Goal: Information Seeking & Learning: Learn about a topic

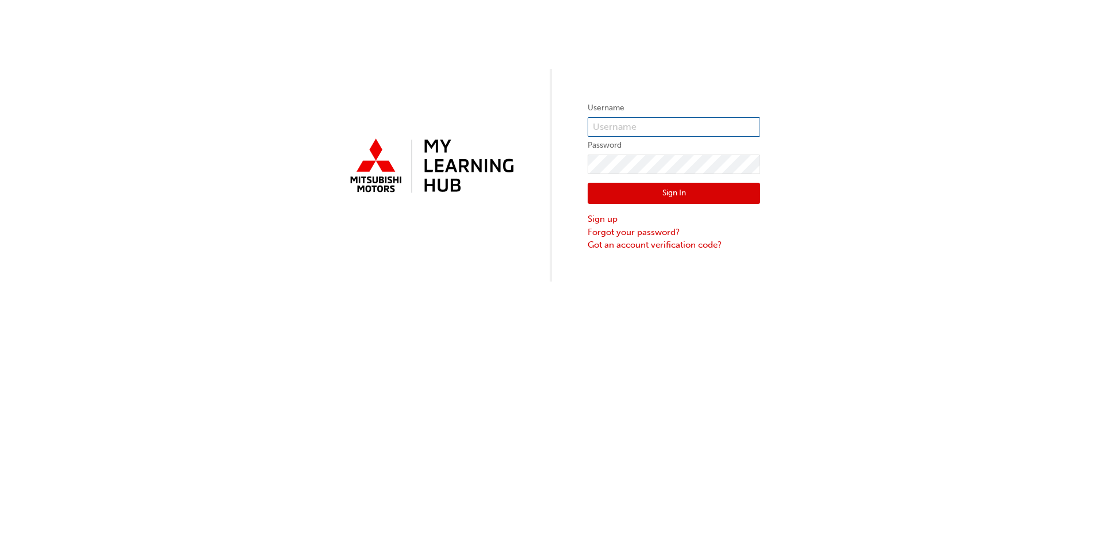
type input "[EMAIL_ADDRESS][DOMAIN_NAME]"
click at [607, 203] on button "Sign In" at bounding box center [674, 194] width 172 height 22
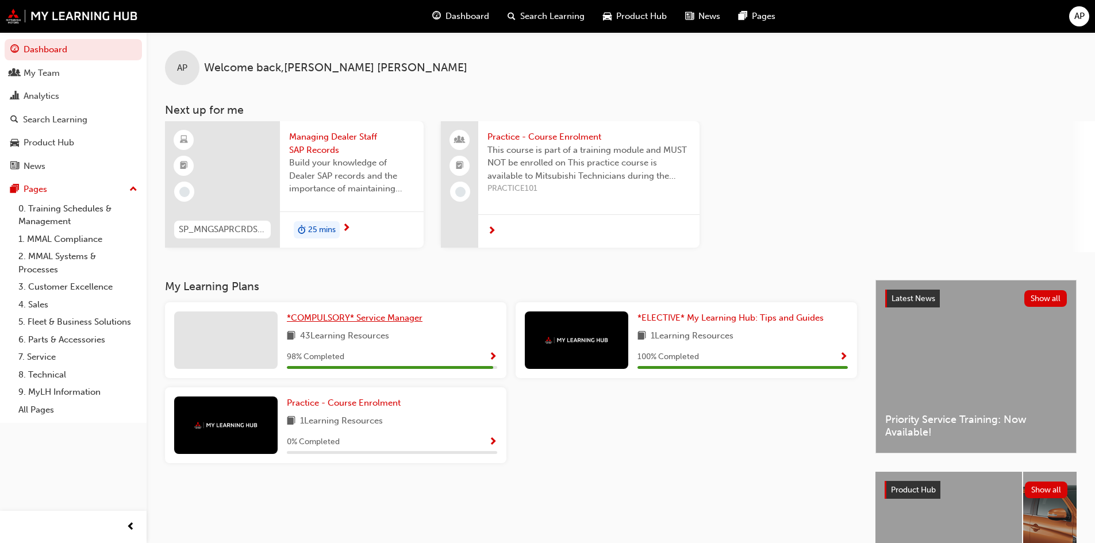
click at [382, 321] on span "*COMPULSORY* Service Manager" at bounding box center [355, 318] width 136 height 10
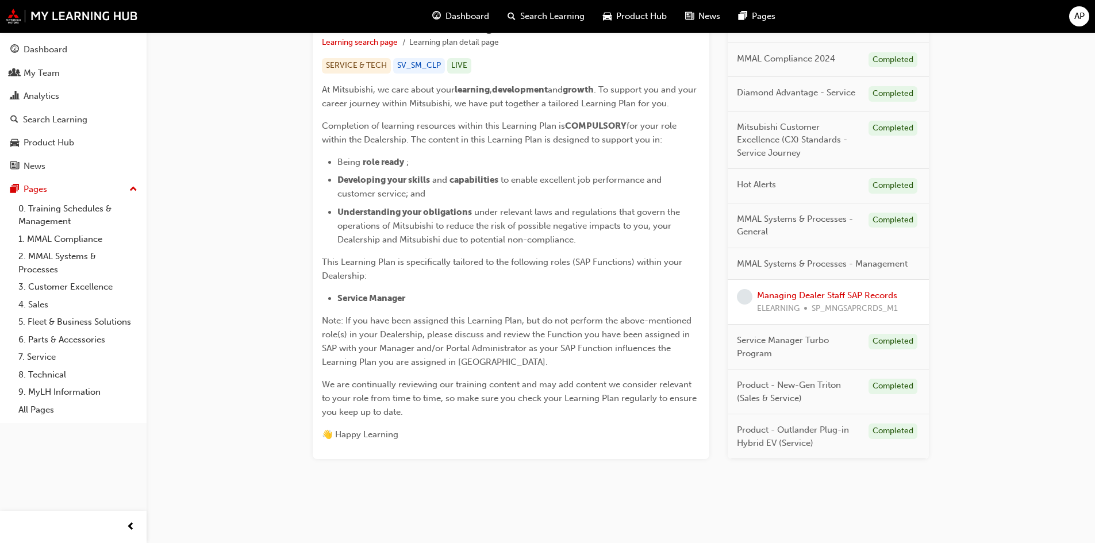
scroll to position [220, 0]
click at [791, 293] on link "Managing Dealer Staff SAP Records" at bounding box center [827, 295] width 140 height 10
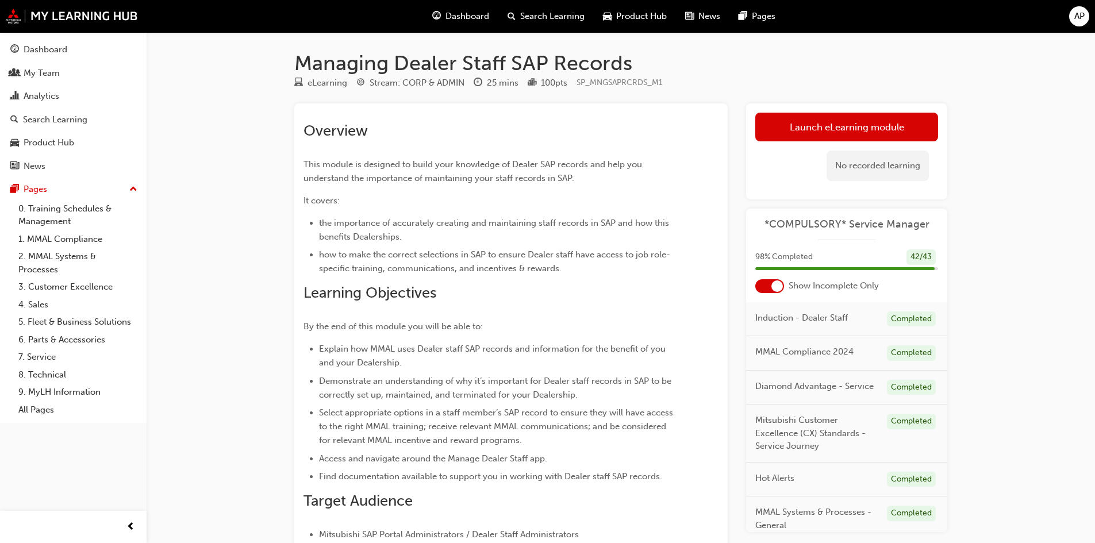
click at [775, 285] on div at bounding box center [777, 286] width 11 height 11
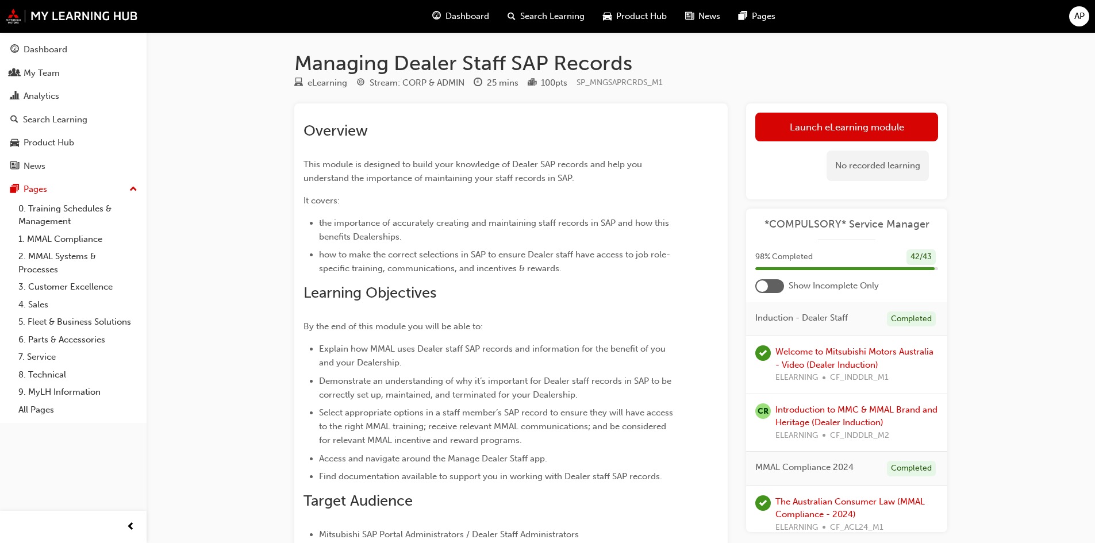
click at [778, 286] on div at bounding box center [769, 286] width 29 height 14
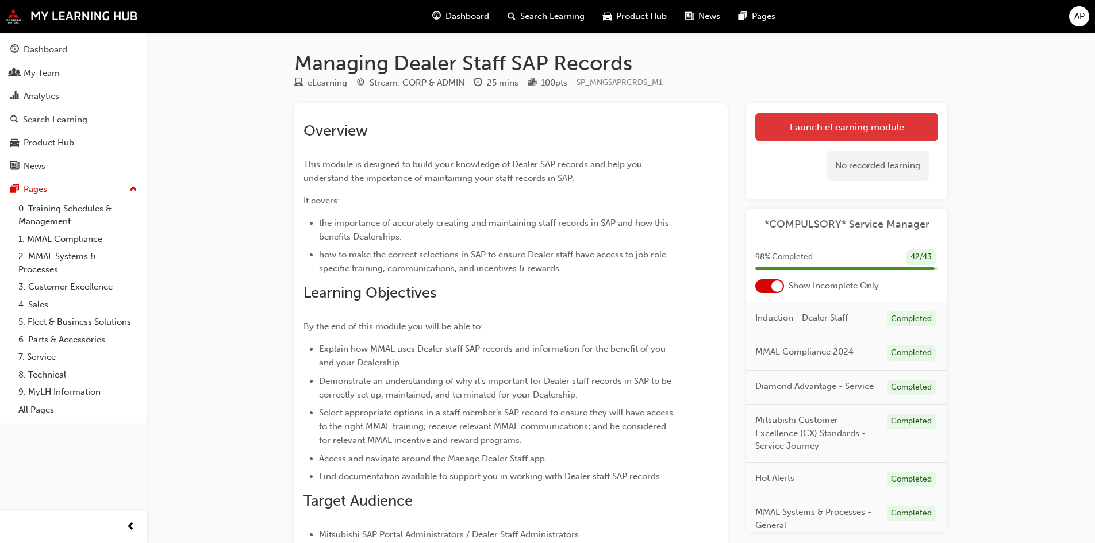
click at [868, 125] on link "Launch eLearning module" at bounding box center [846, 127] width 183 height 29
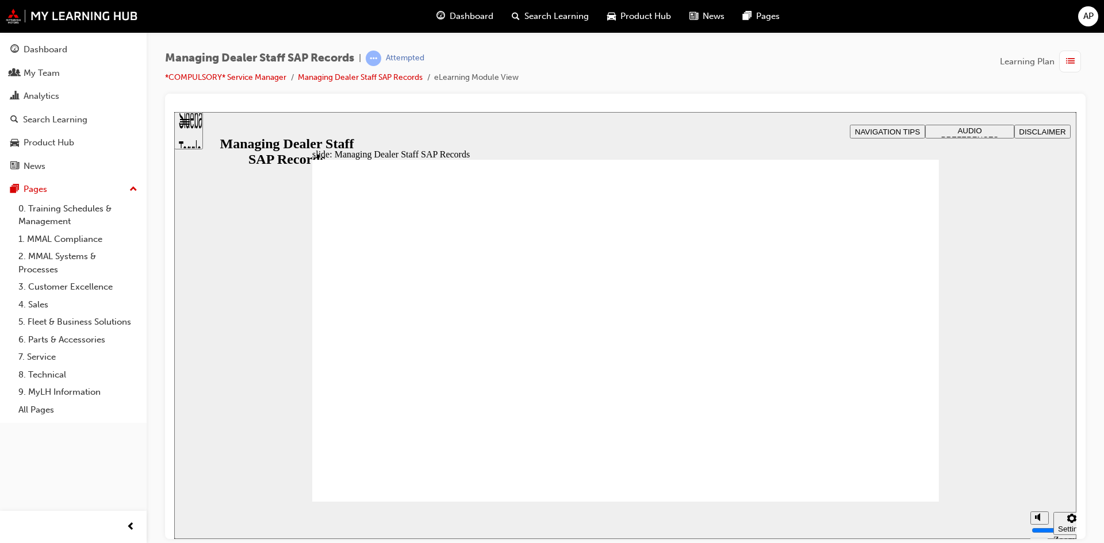
drag, startPoint x: 881, startPoint y: 466, endPoint x: 887, endPoint y: 478, distance: 13.4
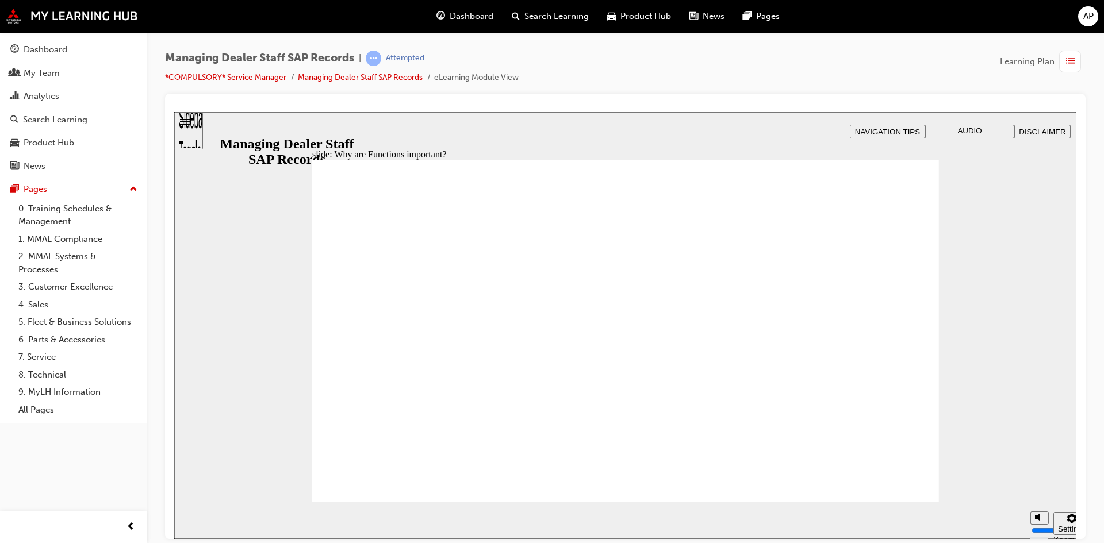
click at [197, 134] on div "Sidebar Toggle" at bounding box center [189, 134] width 20 height 69
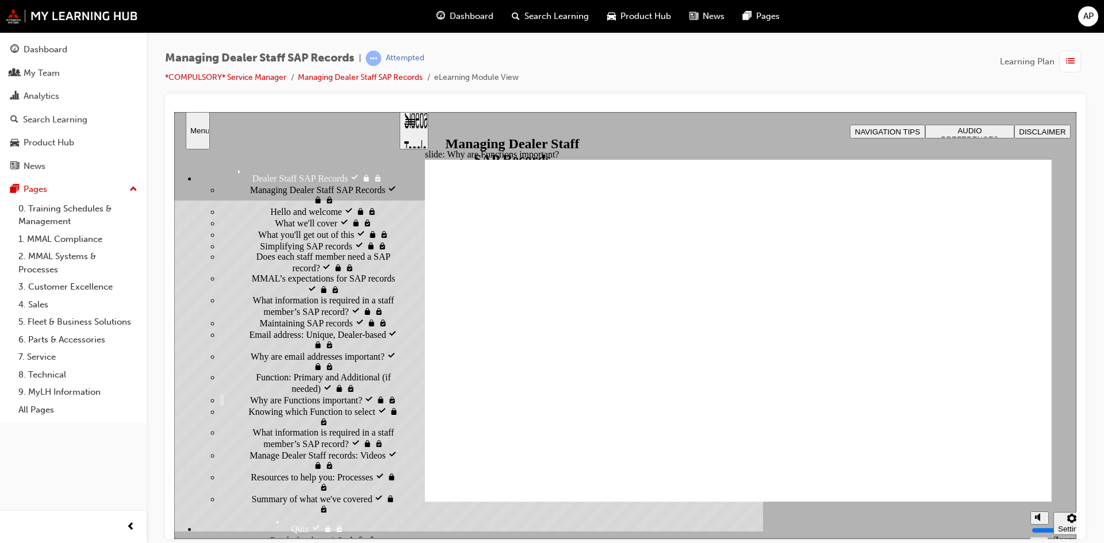
click at [413, 132] on div "Sidebar Toggle" at bounding box center [414, 134] width 20 height 69
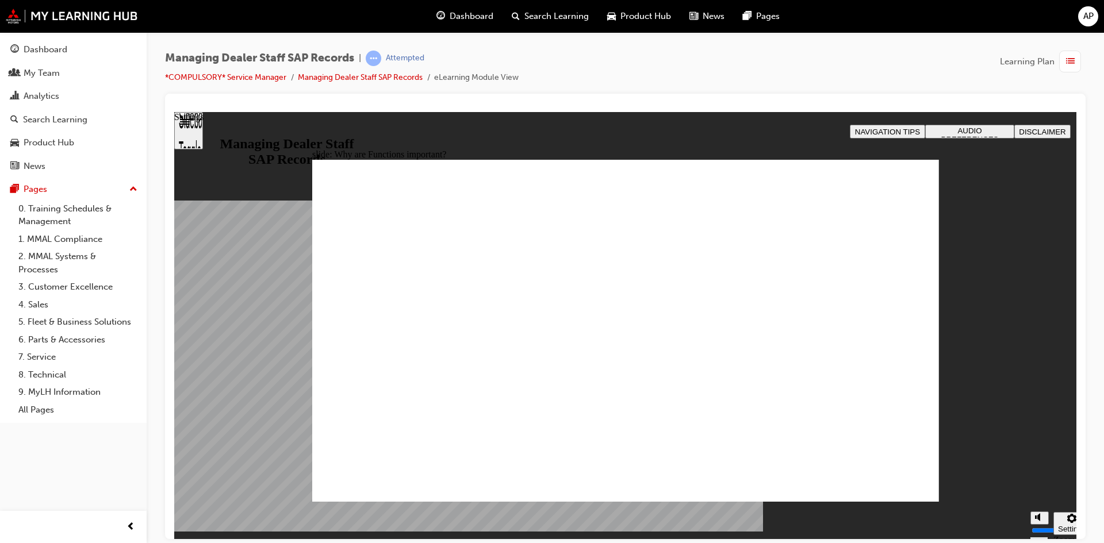
click at [1065, 524] on div "Settings" at bounding box center [1072, 528] width 28 height 9
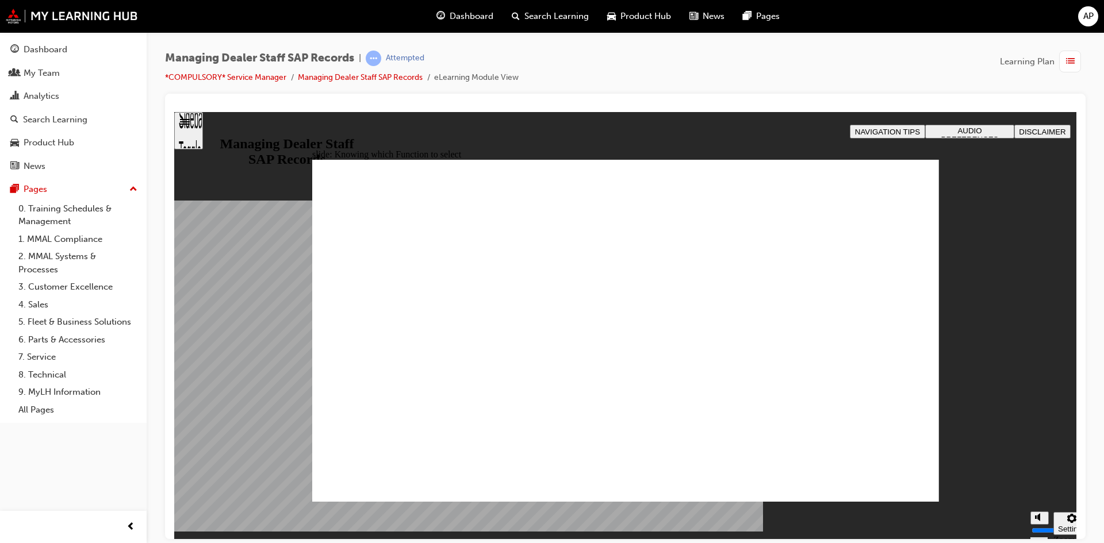
drag, startPoint x: 903, startPoint y: 179, endPoint x: 835, endPoint y: 223, distance: 81.0
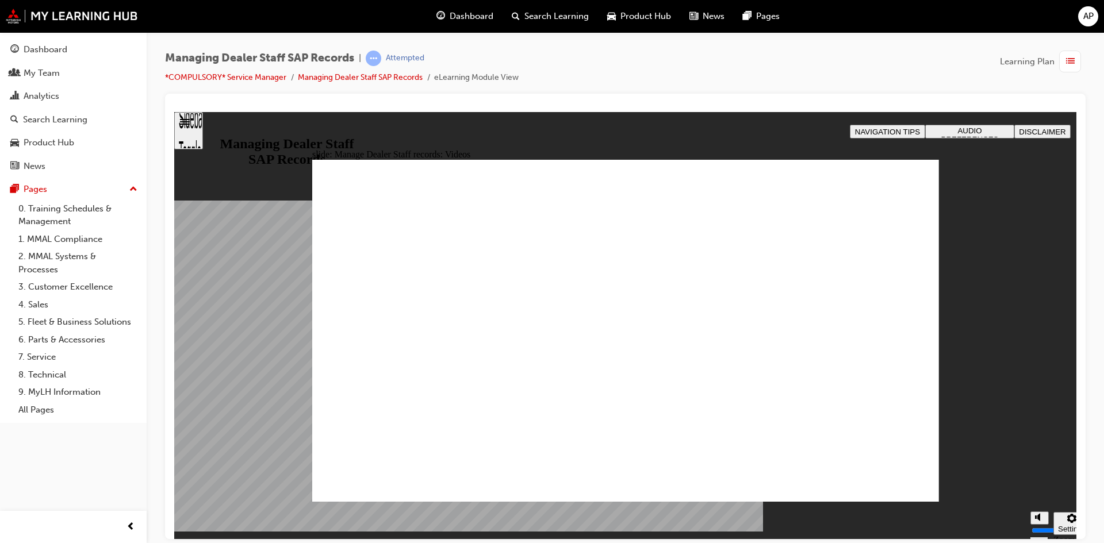
drag, startPoint x: 398, startPoint y: 455, endPoint x: 873, endPoint y: 467, distance: 475.0
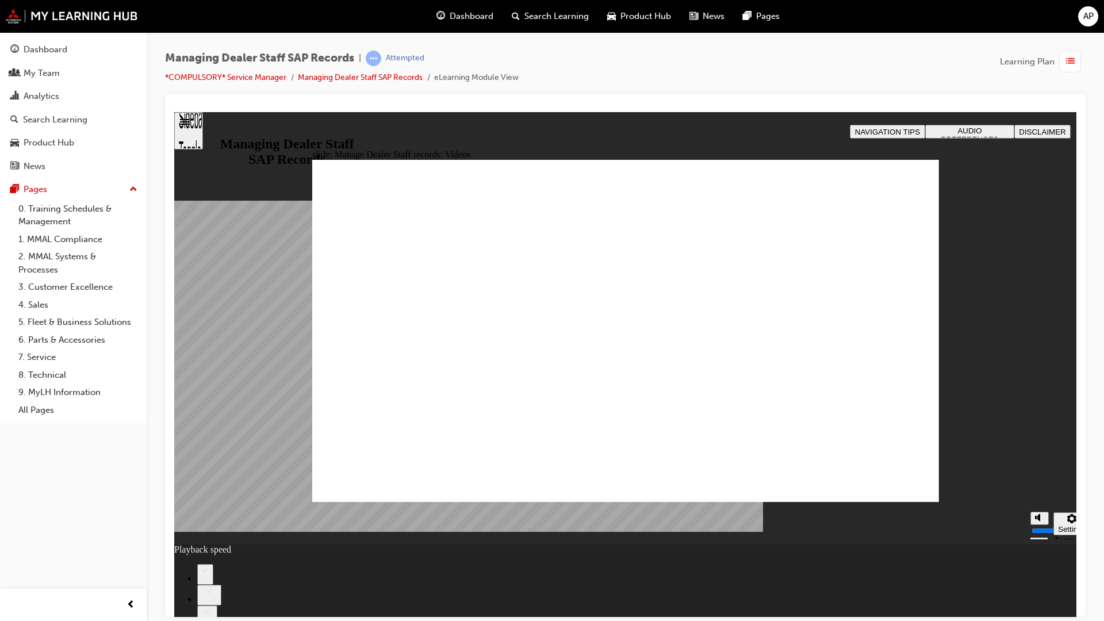
type input "123"
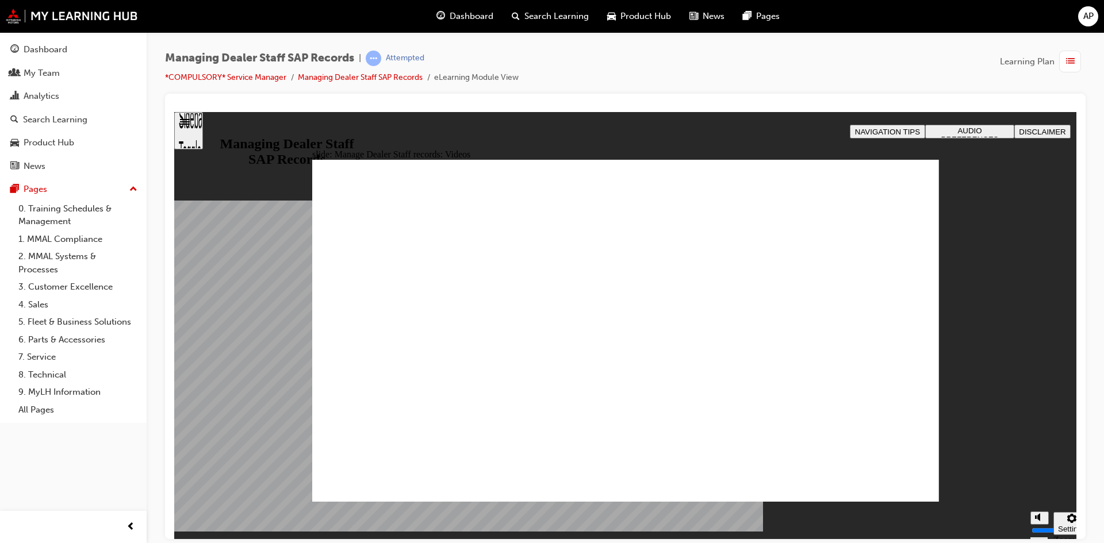
drag, startPoint x: 376, startPoint y: 451, endPoint x: 918, endPoint y: 461, distance: 541.7
type input "1"
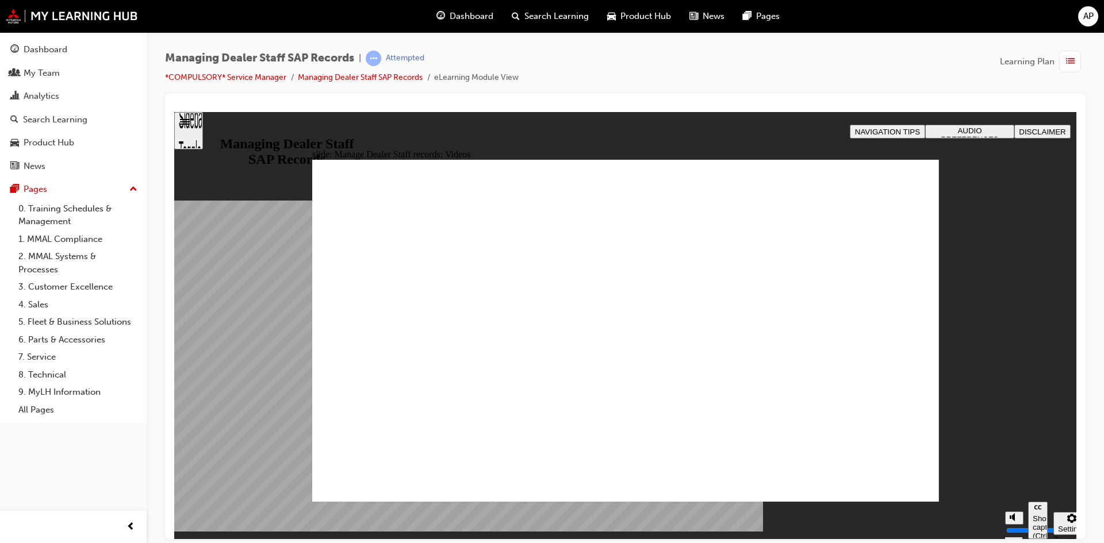
type input "0"
drag, startPoint x: 665, startPoint y: 424, endPoint x: 708, endPoint y: 388, distance: 56.3
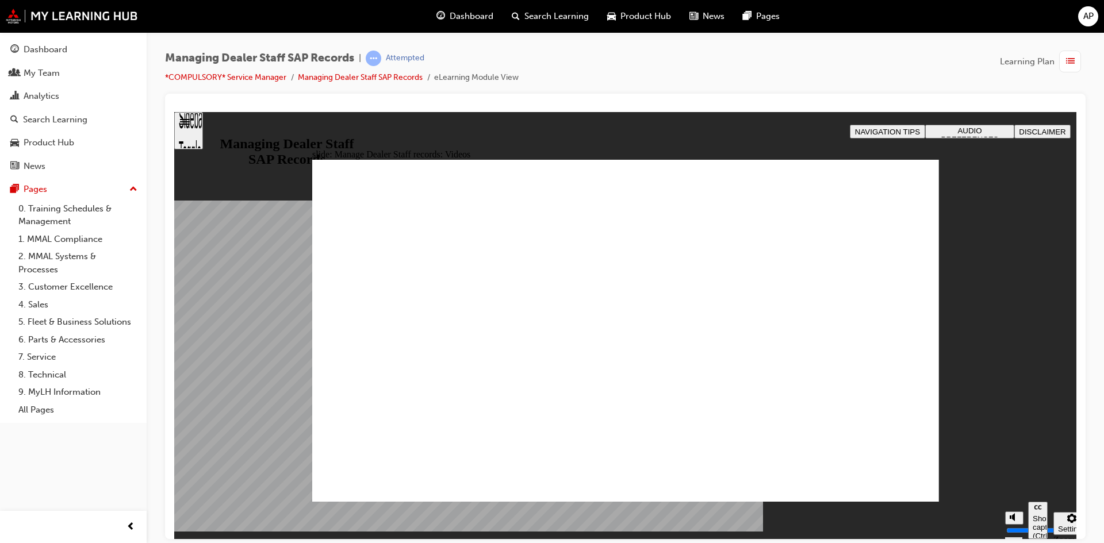
type input "0"
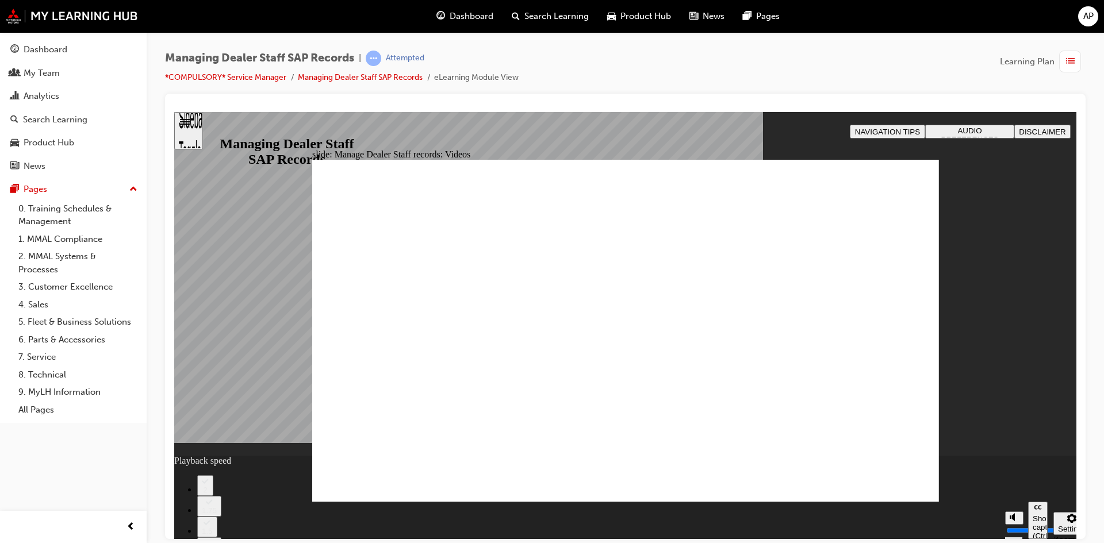
type input "0"
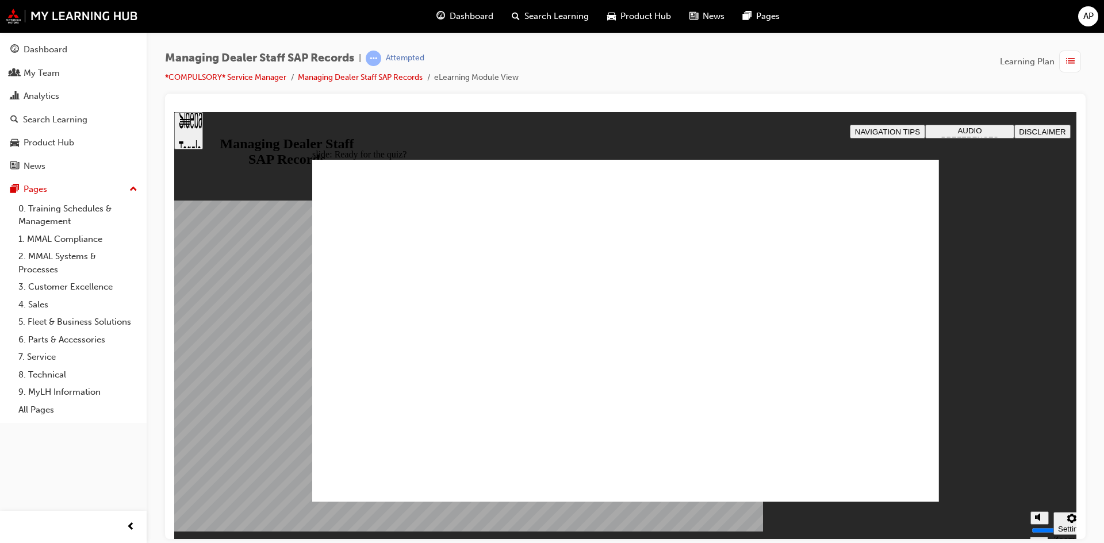
checkbox input "true"
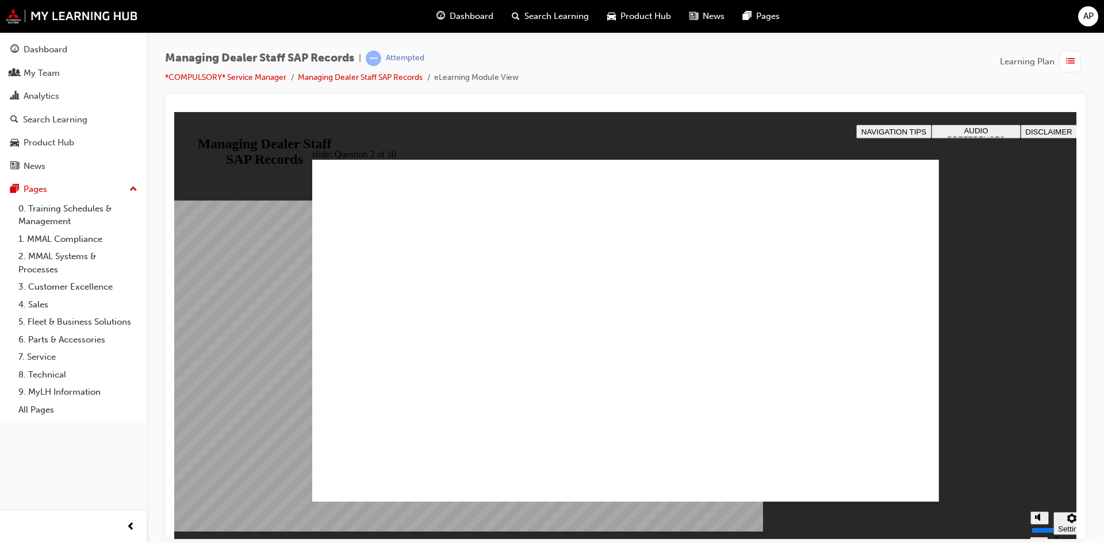
radio input "true"
drag, startPoint x: 377, startPoint y: 354, endPoint x: 385, endPoint y: 465, distance: 110.6
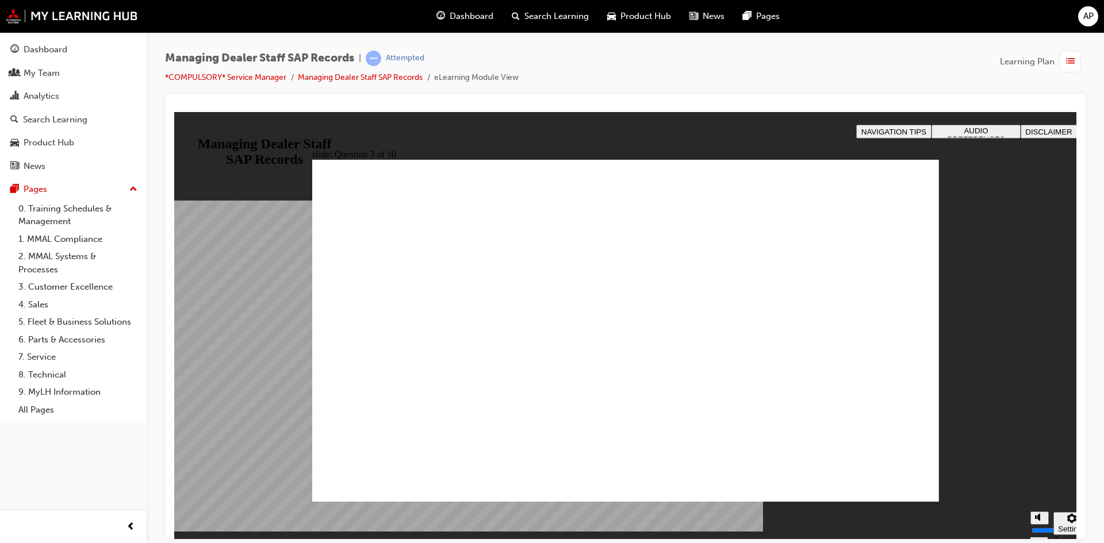
checkbox input "true"
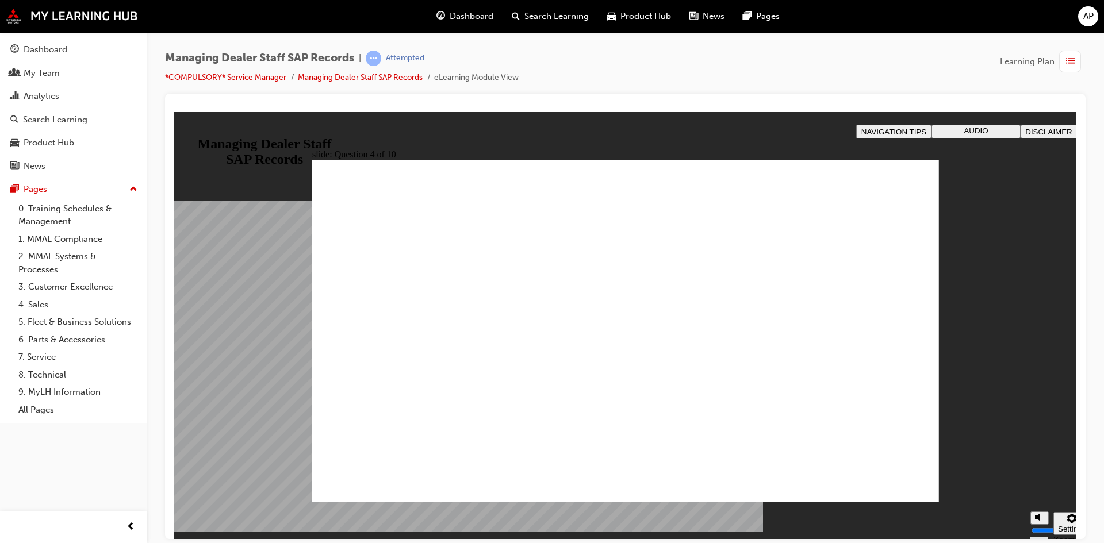
checkbox input "true"
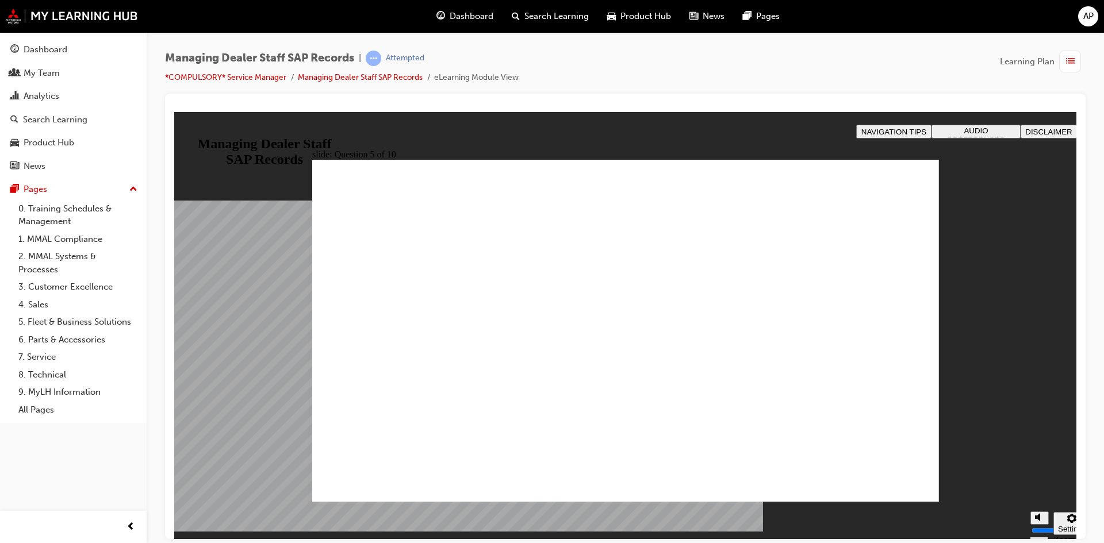
radio input "true"
drag, startPoint x: 891, startPoint y: 475, endPoint x: 899, endPoint y: 484, distance: 11.9
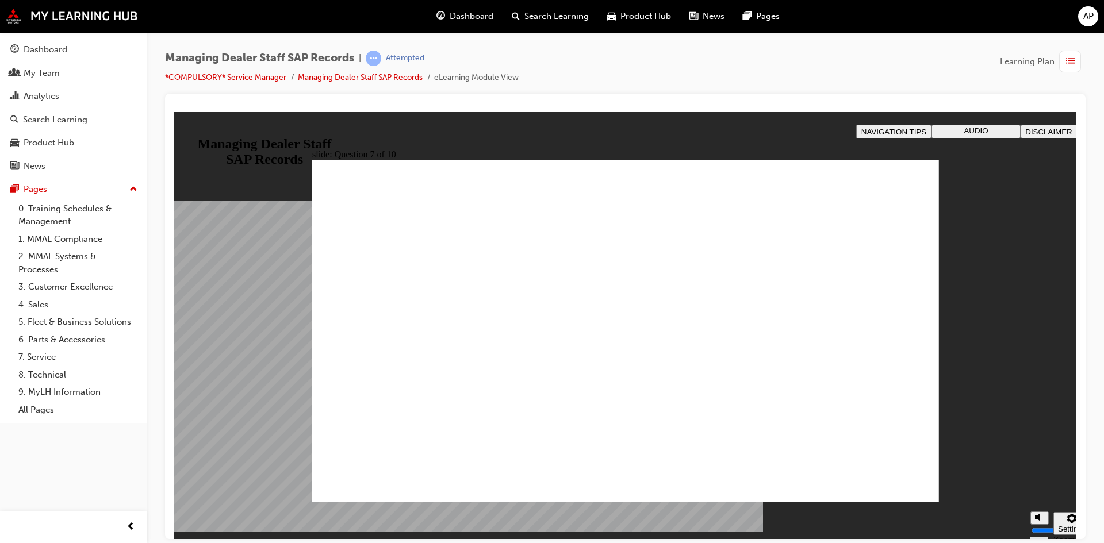
checkbox input "true"
radio input "false"
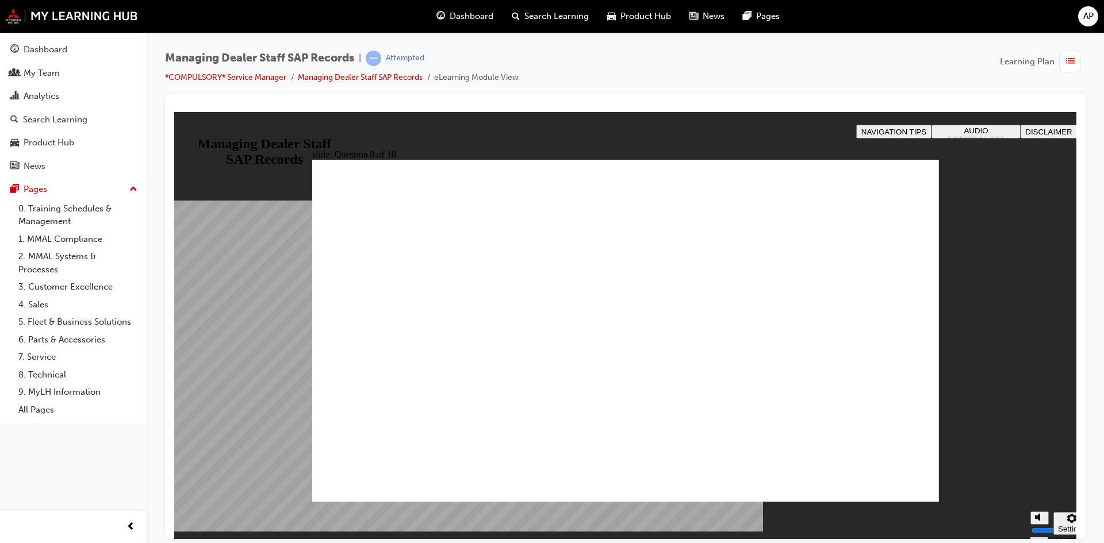
radio input "true"
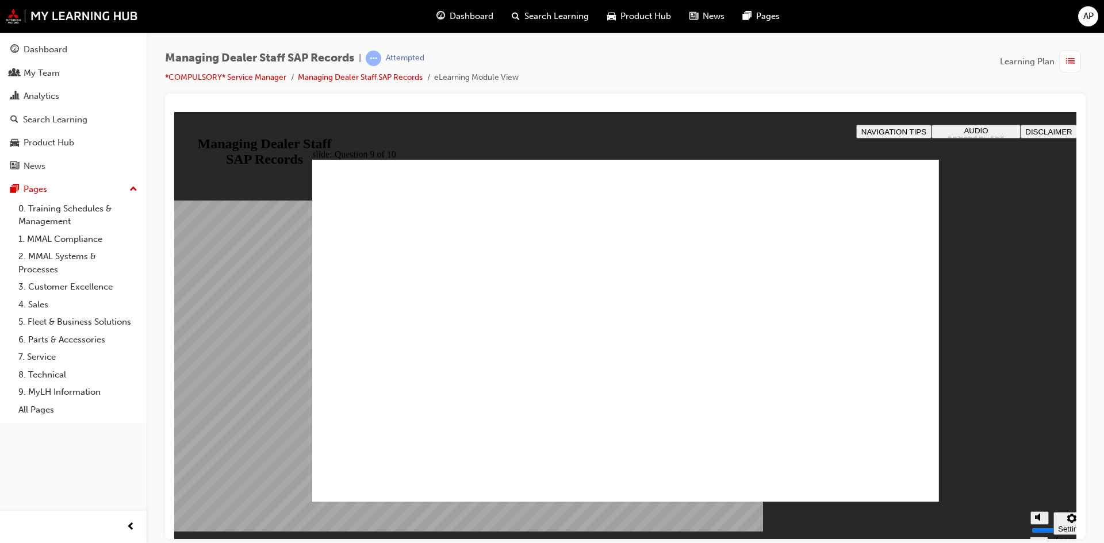
radio input "true"
drag, startPoint x: 470, startPoint y: 427, endPoint x: 899, endPoint y: 490, distance: 433.5
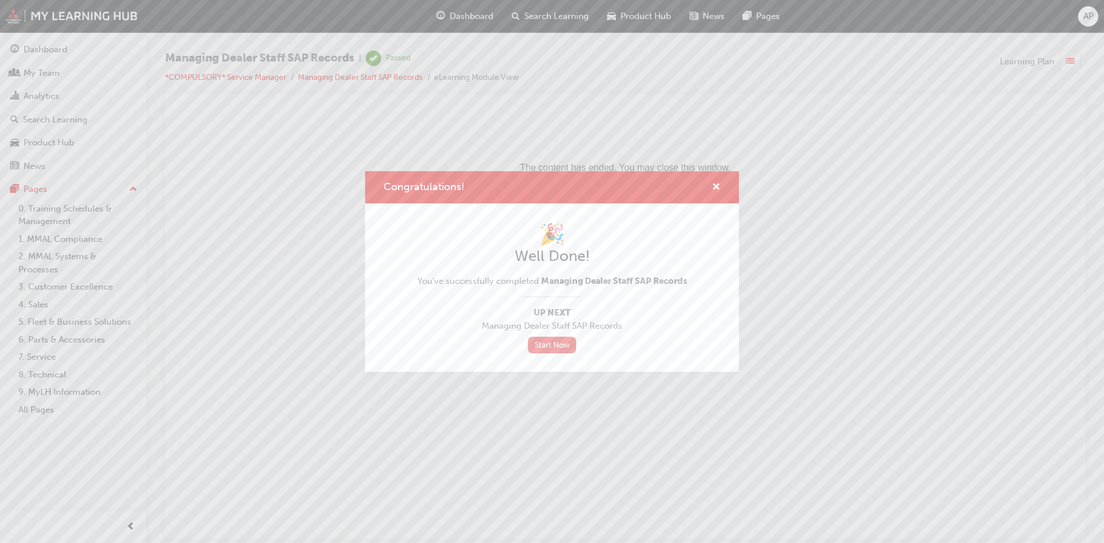
click at [547, 343] on link "Start Now" at bounding box center [552, 345] width 48 height 17
click at [717, 191] on span "cross-icon" at bounding box center [716, 188] width 9 height 10
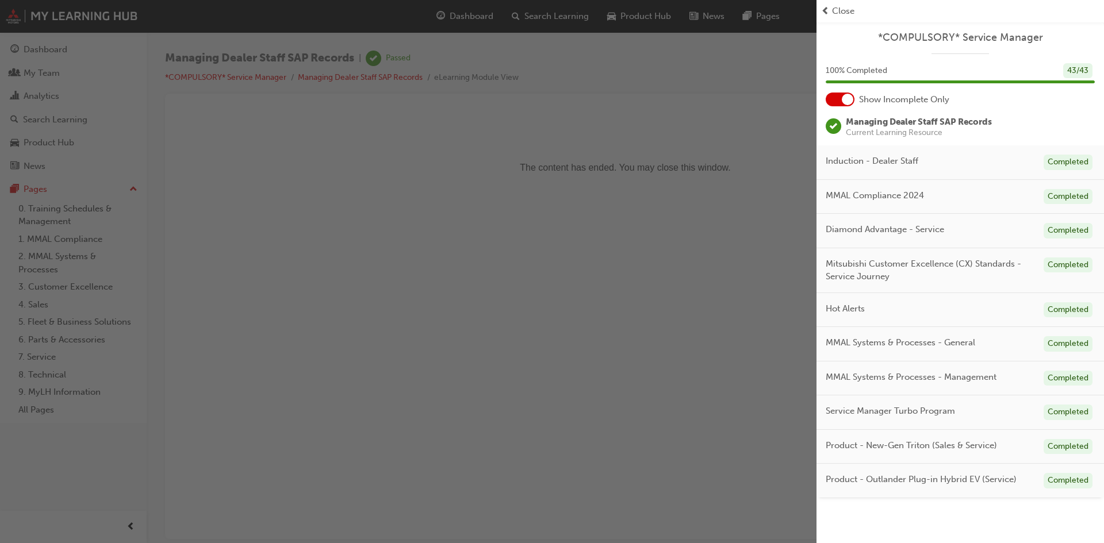
click at [820, 13] on div "Close" at bounding box center [959, 11] width 287 height 22
